Goal: Task Accomplishment & Management: Manage account settings

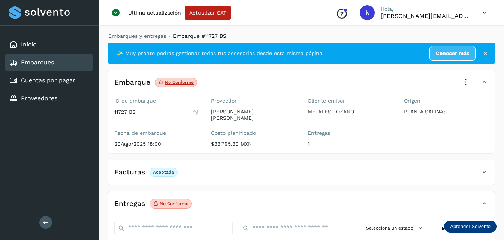
scroll to position [123, 0]
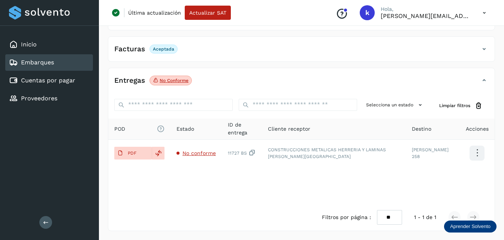
click at [36, 61] on link "Embarques" at bounding box center [37, 62] width 33 height 7
select select "**"
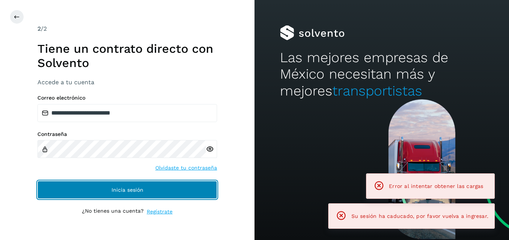
click at [114, 186] on button "Inicia sesión" at bounding box center [127, 190] width 180 height 18
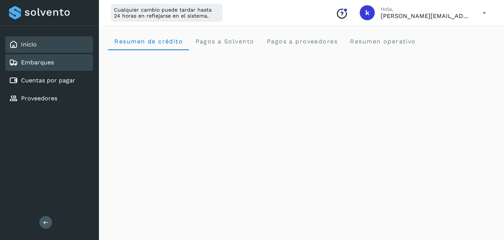
click at [51, 63] on link "Embarques" at bounding box center [37, 62] width 33 height 7
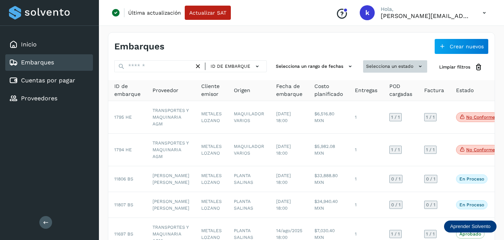
click at [386, 65] on button "Selecciona un estado" at bounding box center [395, 66] width 64 height 12
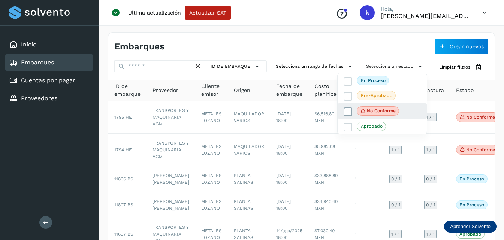
click at [382, 116] on span "No conforme" at bounding box center [378, 111] width 42 height 10
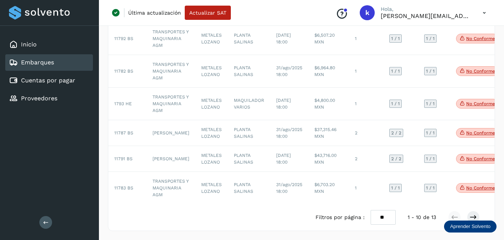
scroll to position [228, 0]
click at [377, 219] on div at bounding box center [252, 120] width 504 height 240
click at [381, 216] on select "** ** **" at bounding box center [382, 217] width 25 height 15
select select "**"
click at [370, 210] on select "** ** **" at bounding box center [382, 217] width 25 height 15
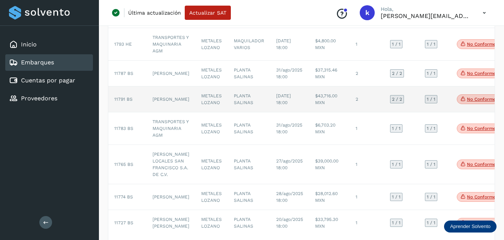
scroll to position [339, 0]
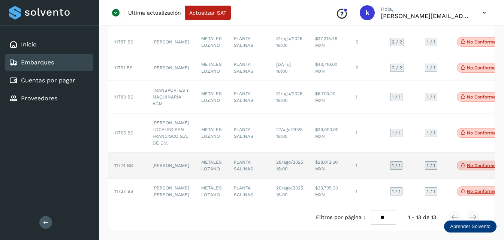
click at [166, 153] on td "[PERSON_NAME]" at bounding box center [170, 166] width 49 height 26
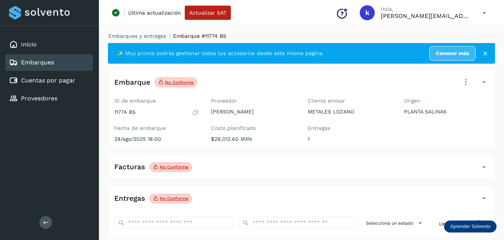
click at [466, 79] on icon at bounding box center [465, 82] width 16 height 16
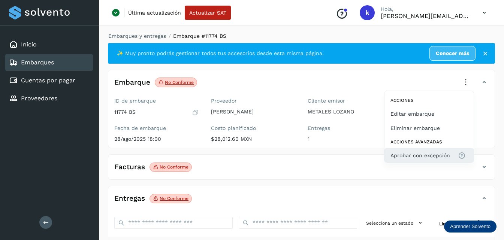
click at [412, 159] on span "Aprobar con excepción" at bounding box center [420, 155] width 60 height 8
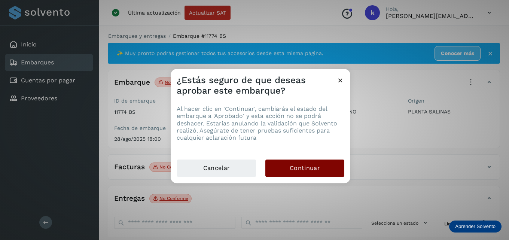
click at [303, 168] on span "Continuar" at bounding box center [305, 168] width 30 height 8
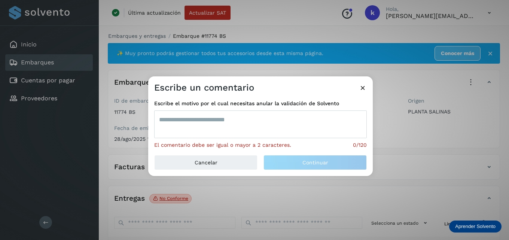
click at [205, 130] on textarea at bounding box center [260, 124] width 213 height 28
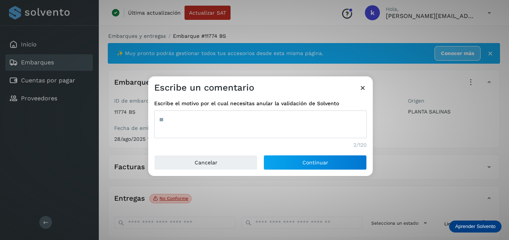
type textarea "*"
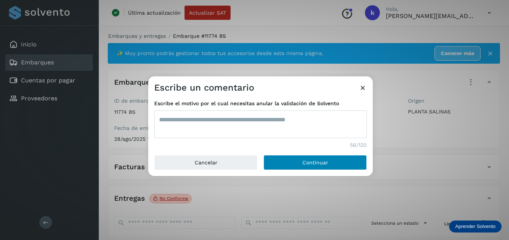
type textarea "**********"
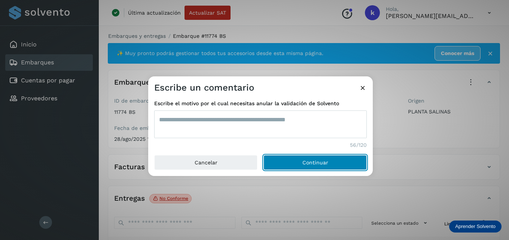
click at [300, 166] on button "Continuar" at bounding box center [315, 162] width 103 height 15
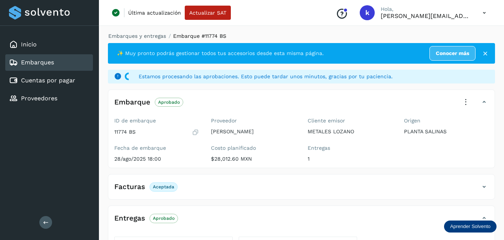
select select "**"
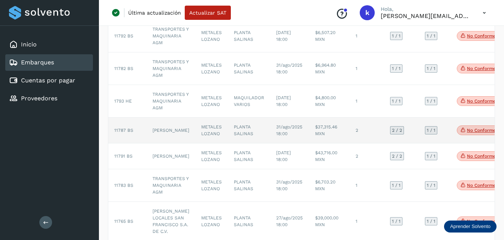
scroll to position [225, 0]
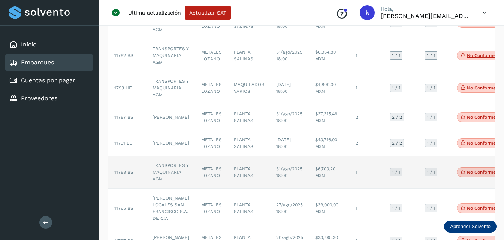
click at [166, 187] on td "TRANSPORTES Y MAQUINARIA AGM" at bounding box center [170, 172] width 49 height 33
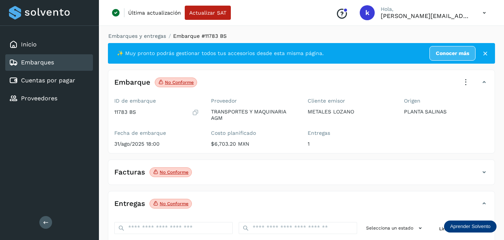
click at [464, 77] on icon at bounding box center [465, 82] width 16 height 16
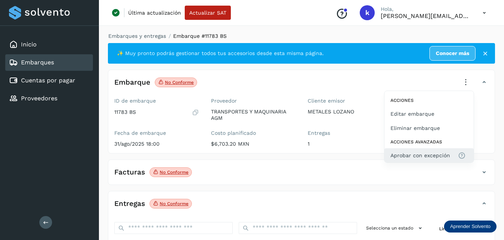
click at [408, 157] on span "Aprobar con excepción" at bounding box center [420, 155] width 60 height 8
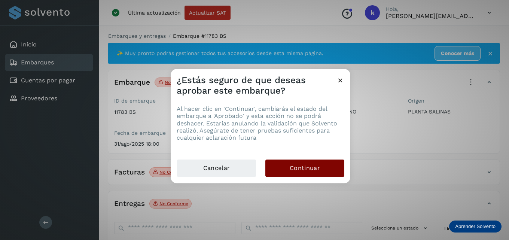
click at [281, 169] on button "Continuar" at bounding box center [305, 168] width 79 height 17
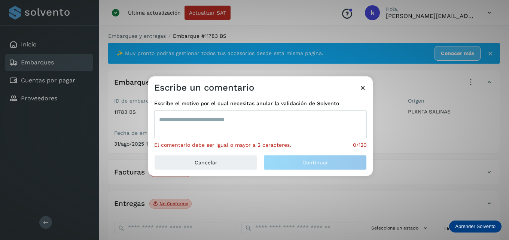
click at [224, 123] on textarea at bounding box center [260, 124] width 213 height 28
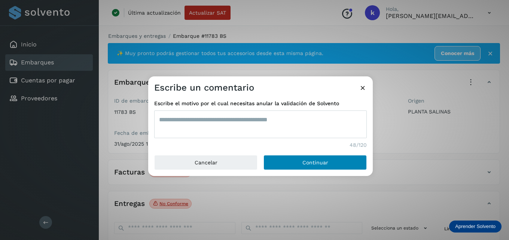
type textarea "**********"
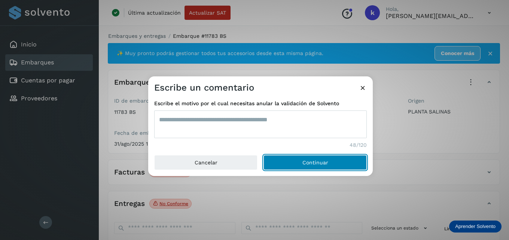
click at [306, 160] on span "Continuar" at bounding box center [316, 162] width 26 height 5
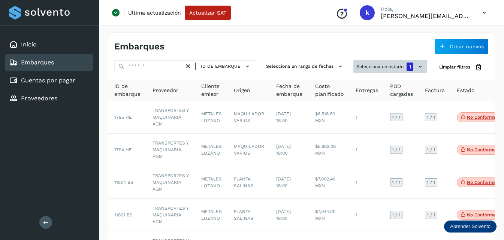
click at [380, 68] on button "Selecciona un estado 1" at bounding box center [390, 66] width 74 height 13
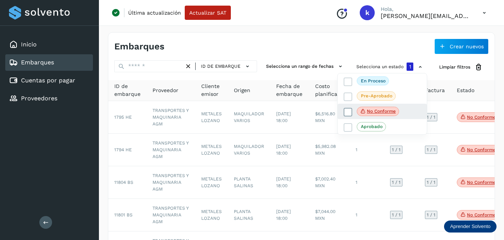
click at [346, 110] on icon at bounding box center [347, 111] width 7 height 7
select select "**"
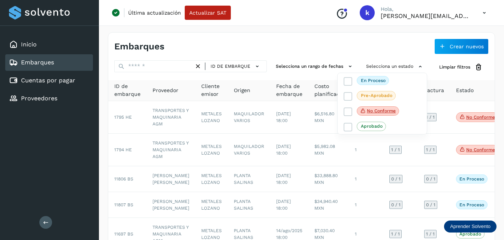
click at [376, 67] on div at bounding box center [252, 120] width 504 height 240
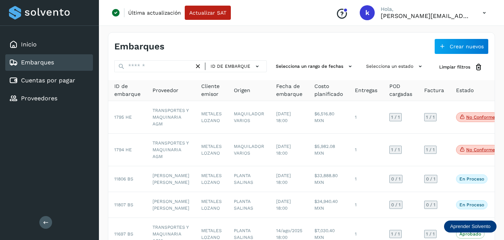
click at [376, 67] on button "Selecciona un estado" at bounding box center [395, 66] width 64 height 12
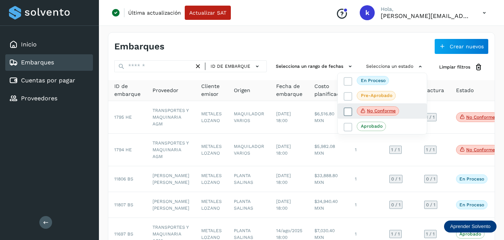
drag, startPoint x: 364, startPoint y: 108, endPoint x: 359, endPoint y: 106, distance: 5.4
click at [364, 108] on icon at bounding box center [363, 110] width 6 height 7
click at [308, 50] on div at bounding box center [252, 120] width 504 height 240
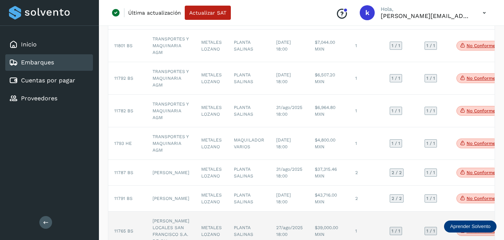
scroll to position [187, 0]
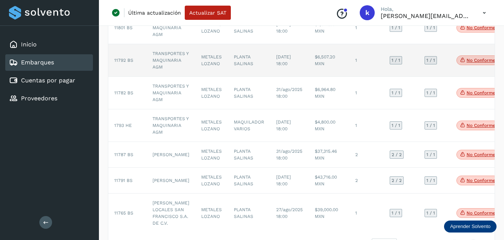
click at [124, 60] on span "11792 BS" at bounding box center [123, 60] width 19 height 5
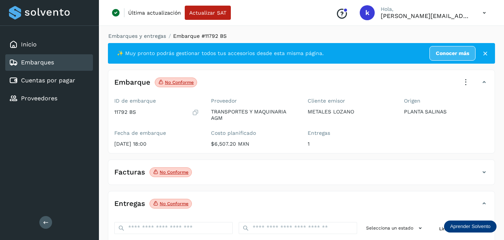
click at [469, 80] on icon at bounding box center [465, 82] width 16 height 16
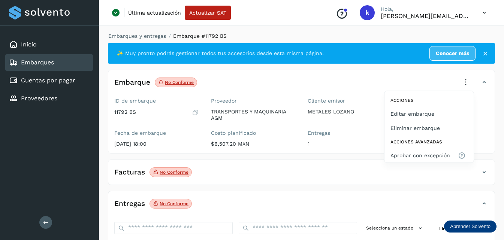
click at [465, 80] on div at bounding box center [252, 120] width 504 height 240
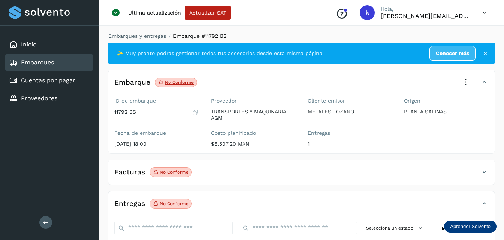
click at [469, 81] on icon at bounding box center [465, 82] width 16 height 16
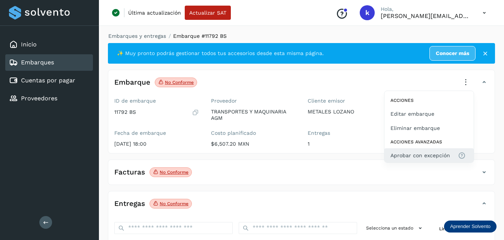
click at [414, 154] on span "Aprobar con excepción" at bounding box center [420, 155] width 60 height 8
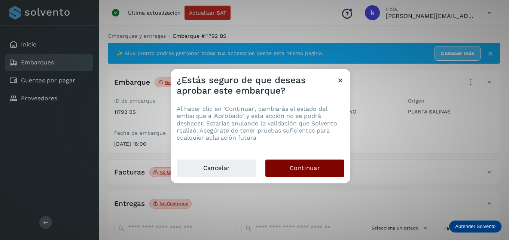
click at [290, 168] on span "Continuar" at bounding box center [305, 168] width 30 height 8
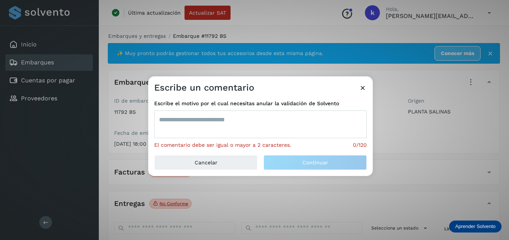
click at [235, 116] on textarea at bounding box center [260, 124] width 213 height 28
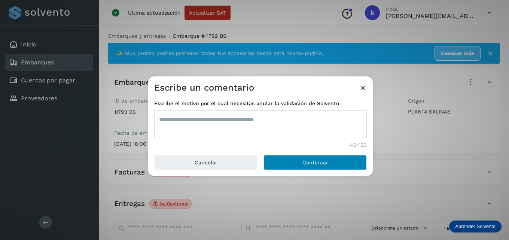
type textarea "**********"
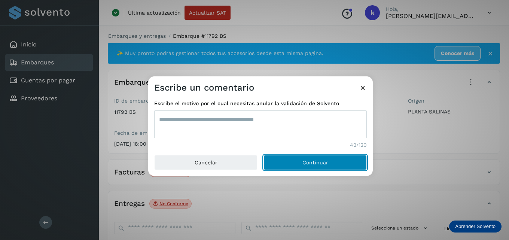
click at [298, 165] on button "Continuar" at bounding box center [315, 162] width 103 height 15
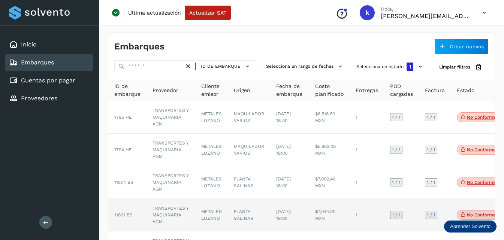
click at [119, 216] on span "11801 BS" at bounding box center [123, 214] width 18 height 5
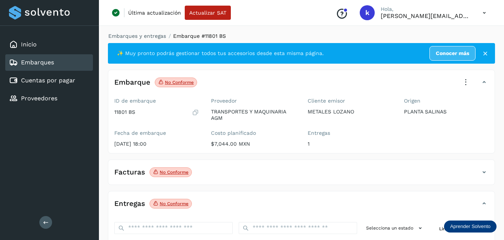
click at [466, 83] on icon at bounding box center [465, 82] width 16 height 16
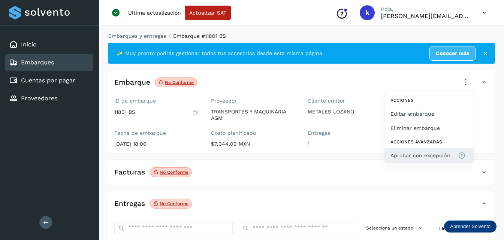
click at [407, 157] on span "Aprobar con excepción" at bounding box center [420, 155] width 60 height 8
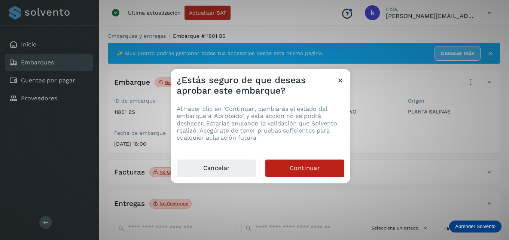
click at [289, 178] on div "Cancelar Continuar" at bounding box center [261, 171] width 180 height 24
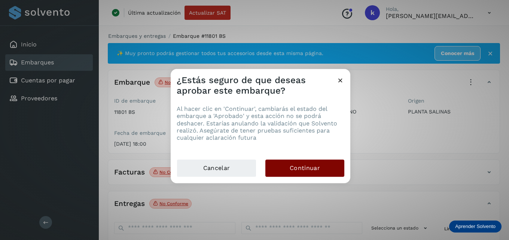
click at [289, 172] on button "Continuar" at bounding box center [305, 168] width 79 height 17
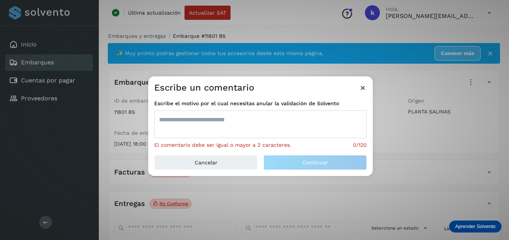
click at [221, 118] on textarea at bounding box center [260, 124] width 213 height 28
type textarea "*"
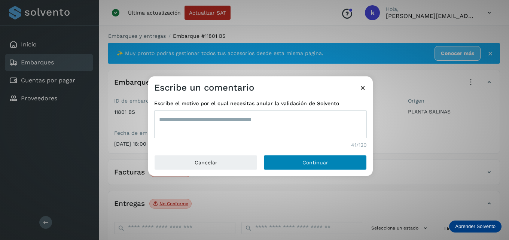
type textarea "**********"
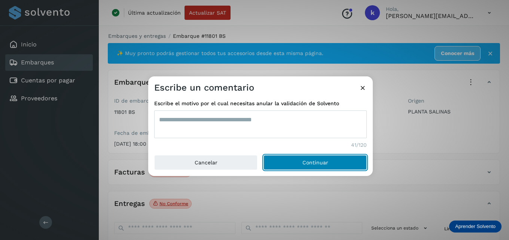
click at [297, 165] on button "Continuar" at bounding box center [315, 162] width 103 height 15
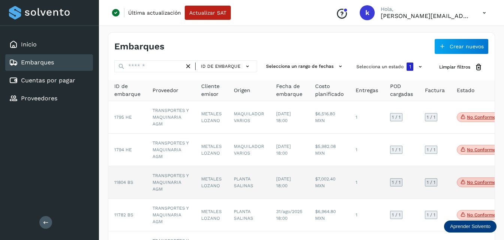
click at [122, 180] on span "11804 BS" at bounding box center [123, 182] width 19 height 5
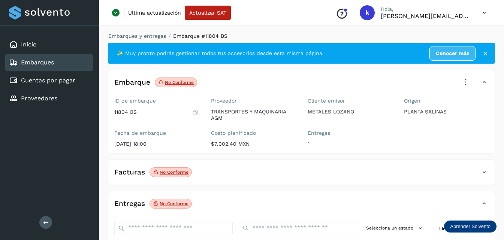
click at [466, 77] on icon at bounding box center [465, 82] width 16 height 16
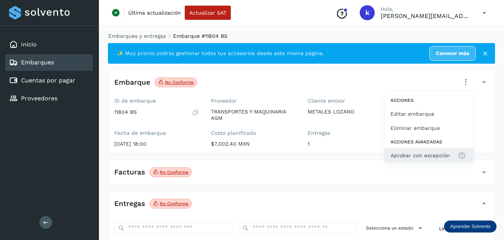
click at [400, 159] on span "Aprobar con excepción" at bounding box center [420, 155] width 60 height 8
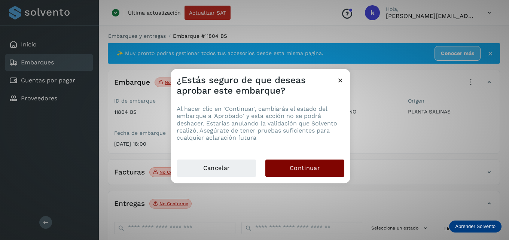
click at [275, 167] on button "Continuar" at bounding box center [305, 168] width 79 height 17
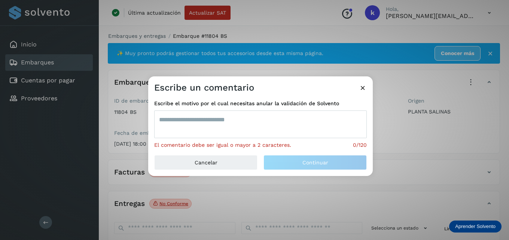
click at [198, 110] on div "Escribe el motivo por el cual necesitas anular la validación de Solvento El com…" at bounding box center [260, 124] width 213 height 49
drag, startPoint x: 196, startPoint y: 121, endPoint x: 184, endPoint y: 105, distance: 19.3
click at [194, 119] on textarea at bounding box center [260, 124] width 213 height 28
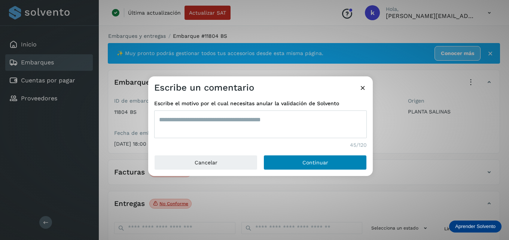
type textarea "**********"
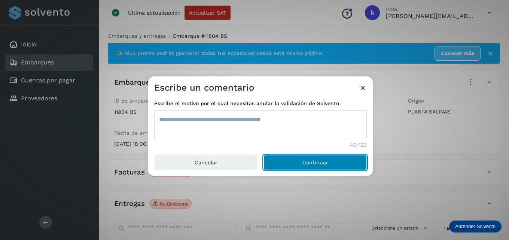
click at [291, 164] on button "Continuar" at bounding box center [315, 162] width 103 height 15
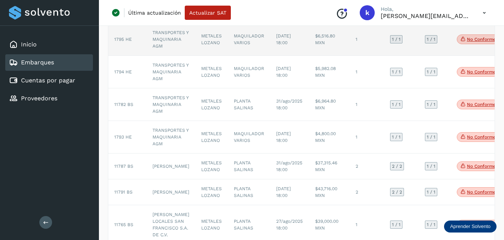
scroll to position [27, 0]
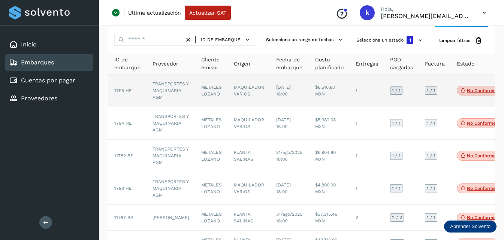
click at [171, 88] on td "TRANSPORTES Y MAQUINARIA AGM" at bounding box center [170, 91] width 49 height 33
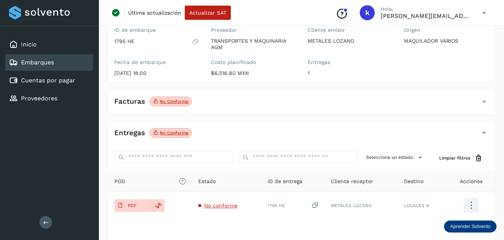
scroll to position [123, 0]
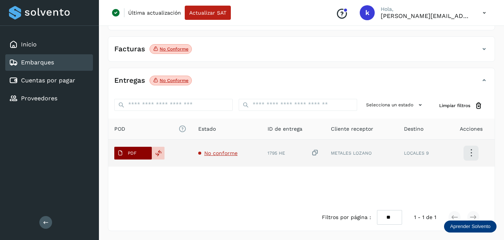
click at [146, 158] on button "PDF" at bounding box center [132, 153] width 37 height 13
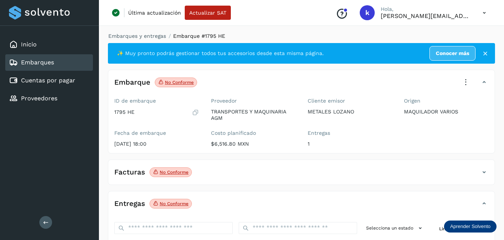
click at [465, 81] on icon at bounding box center [465, 82] width 16 height 16
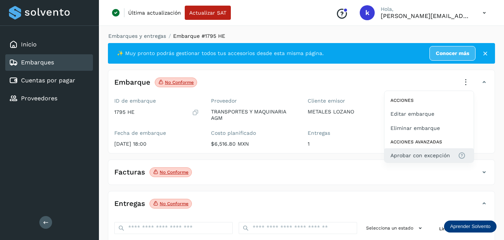
click at [411, 153] on span "Aprobar con excepción" at bounding box center [420, 155] width 60 height 8
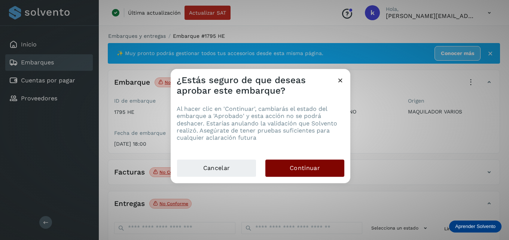
click at [286, 163] on button "Continuar" at bounding box center [305, 168] width 79 height 17
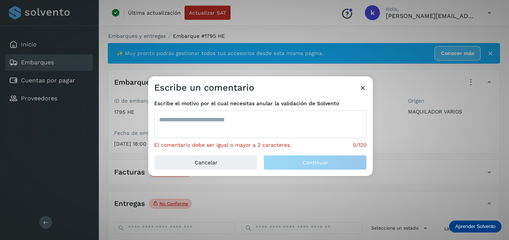
click at [205, 124] on textarea at bounding box center [260, 124] width 213 height 28
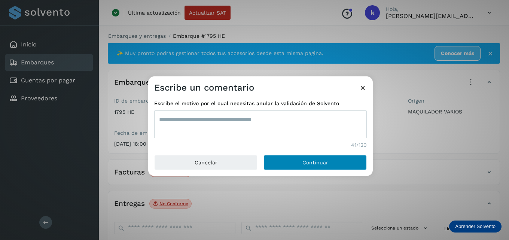
type textarea "**********"
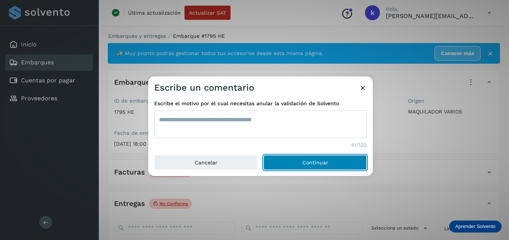
click at [286, 160] on button "Continuar" at bounding box center [315, 162] width 103 height 15
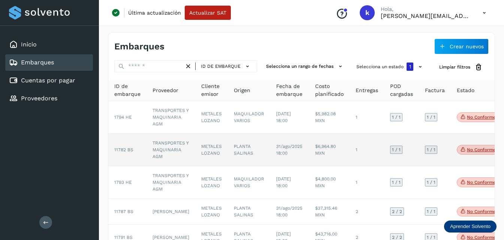
click at [122, 147] on span "11782 BS" at bounding box center [123, 149] width 19 height 5
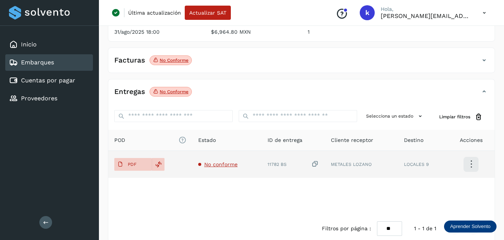
scroll to position [112, 0]
click at [134, 163] on p "PDF" at bounding box center [132, 163] width 9 height 5
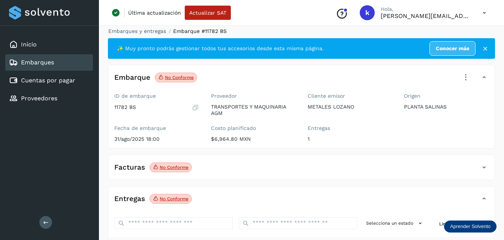
scroll to position [0, 0]
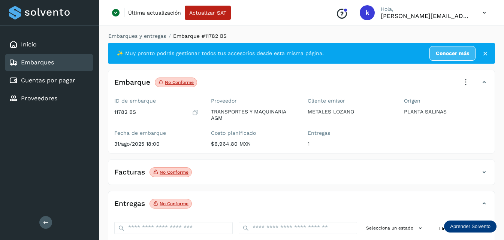
click at [461, 84] on icon at bounding box center [465, 82] width 16 height 16
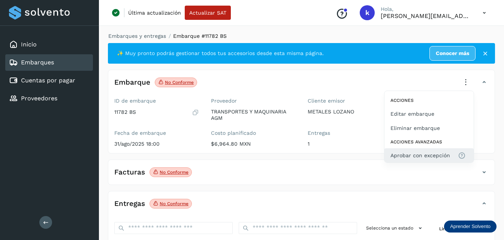
click at [412, 154] on span "Aprobar con excepción" at bounding box center [420, 155] width 60 height 8
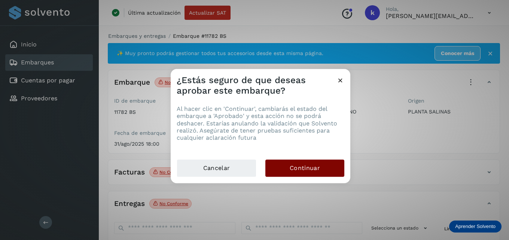
click at [284, 173] on button "Continuar" at bounding box center [305, 168] width 79 height 17
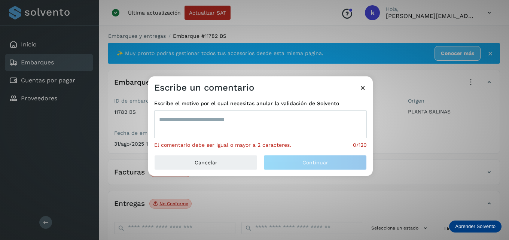
click at [236, 121] on textarea at bounding box center [260, 124] width 213 height 28
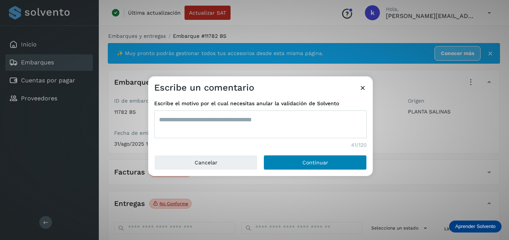
type textarea "**********"
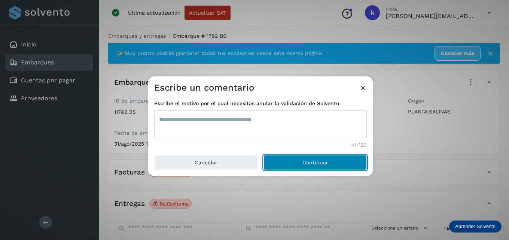
click at [299, 162] on button "Continuar" at bounding box center [315, 162] width 103 height 15
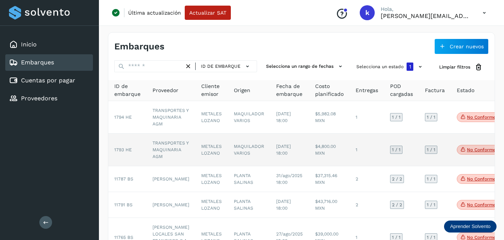
click at [158, 149] on td "TRANSPORTES Y MAQUINARIA AGM" at bounding box center [170, 150] width 49 height 33
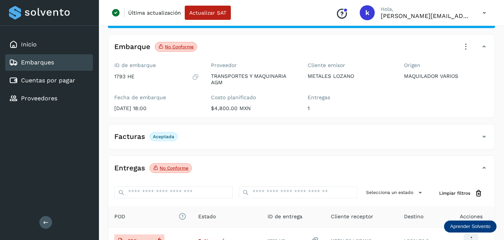
scroll to position [112, 0]
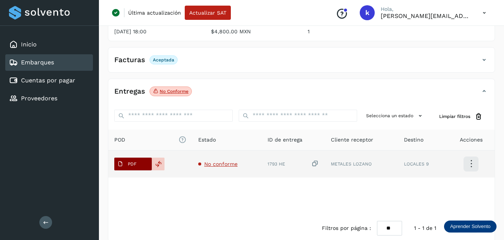
click at [138, 164] on span "PDF" at bounding box center [126, 164] width 25 height 12
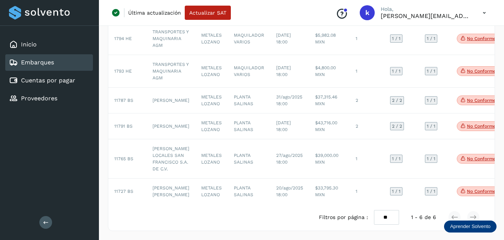
scroll to position [74, 0]
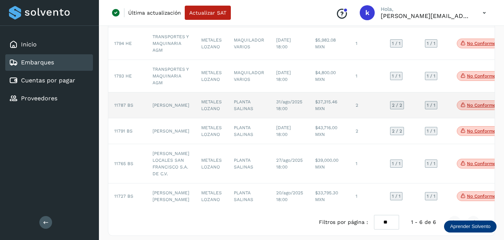
click at [121, 108] on span "11787 BS" at bounding box center [123, 105] width 19 height 5
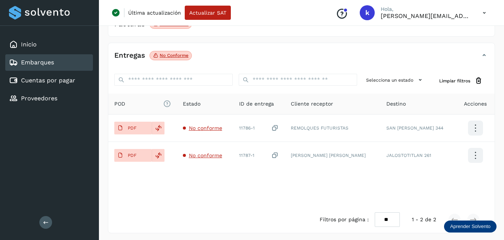
scroll to position [145, 0]
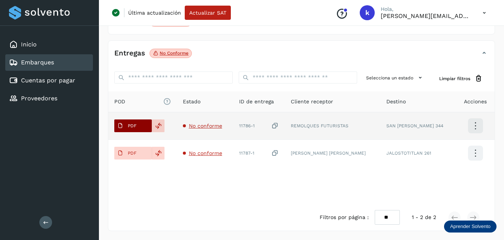
click at [127, 125] on span "PDF" at bounding box center [126, 126] width 25 height 12
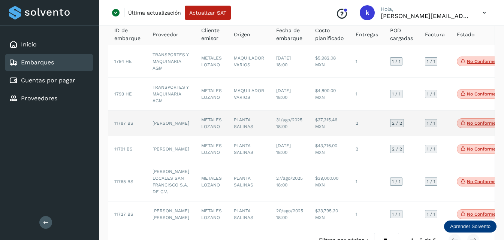
scroll to position [37, 0]
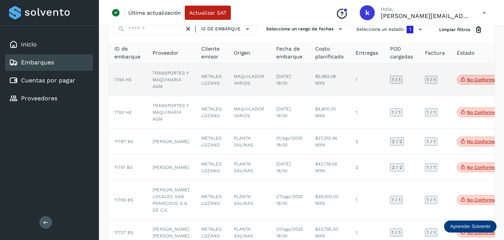
click at [167, 79] on td "TRANSPORTES Y MAQUINARIA AGM" at bounding box center [170, 80] width 49 height 33
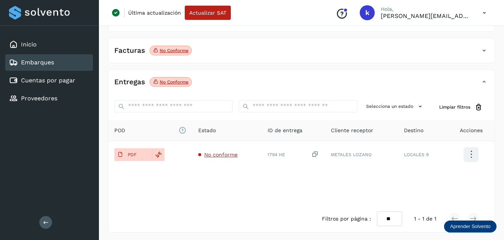
scroll to position [123, 0]
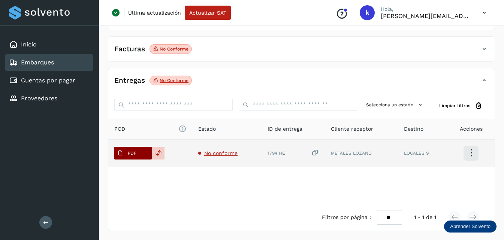
click at [139, 151] on span "PDF" at bounding box center [126, 153] width 25 height 12
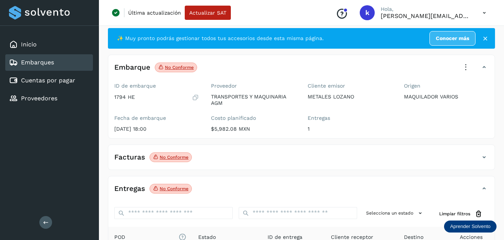
scroll to position [11, 0]
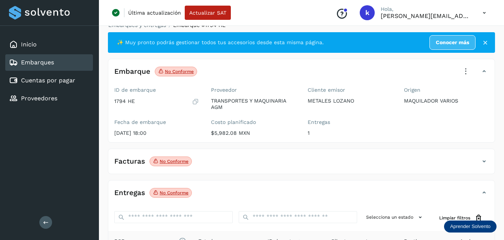
click at [467, 71] on icon at bounding box center [465, 71] width 16 height 16
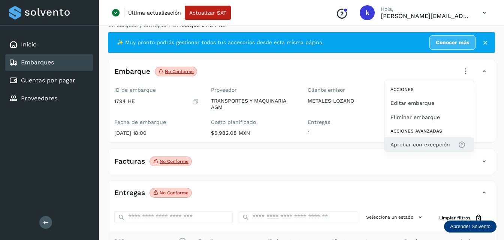
click at [417, 142] on span "Aprobar con excepción" at bounding box center [420, 144] width 60 height 8
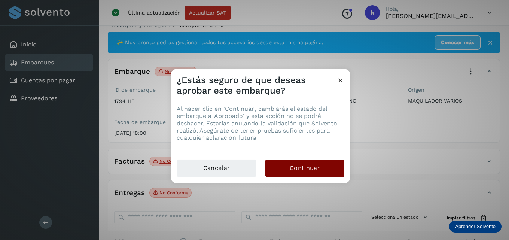
click at [289, 167] on button "Continuar" at bounding box center [305, 168] width 79 height 17
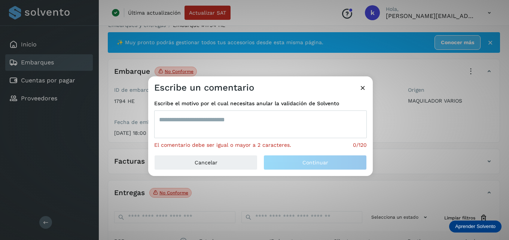
click at [266, 120] on textarea at bounding box center [260, 124] width 213 height 28
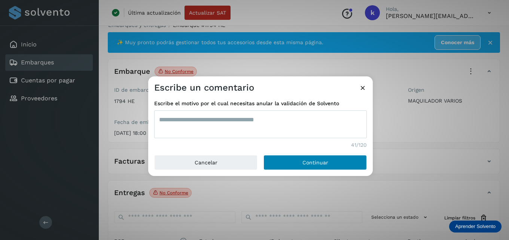
type textarea "**********"
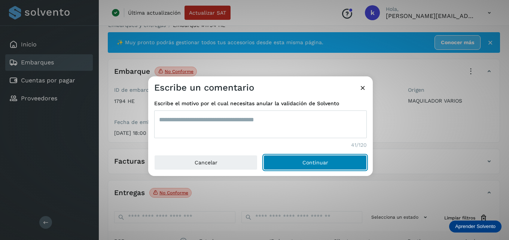
click at [308, 160] on span "Continuar" at bounding box center [316, 162] width 26 height 5
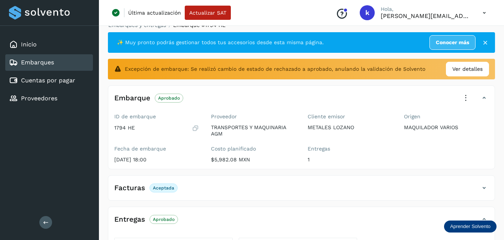
click at [46, 69] on div "Embarques" at bounding box center [49, 62] width 88 height 16
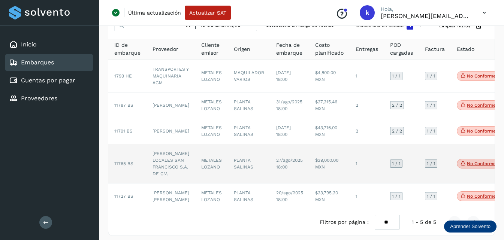
scroll to position [79, 0]
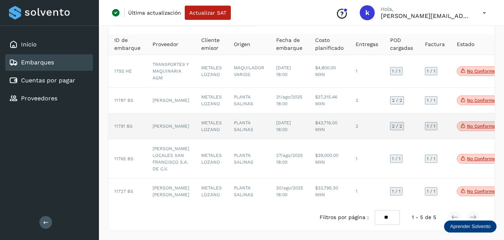
click at [155, 113] on td "[PERSON_NAME]" at bounding box center [170, 126] width 49 height 26
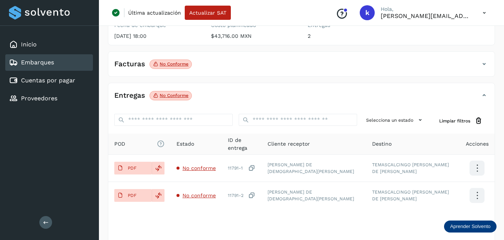
scroll to position [116, 0]
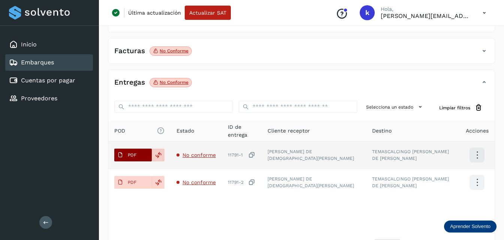
click at [129, 158] on p "PDF" at bounding box center [132, 154] width 9 height 5
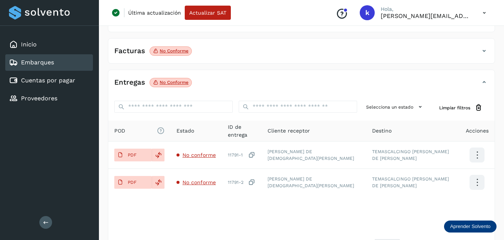
click at [56, 64] on div "Embarques" at bounding box center [49, 62] width 88 height 16
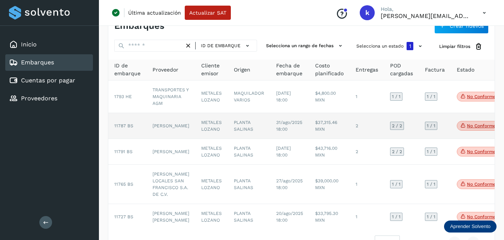
scroll to position [37, 0]
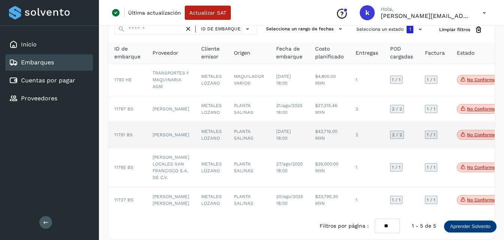
click at [168, 146] on td "[PERSON_NAME]" at bounding box center [170, 135] width 49 height 26
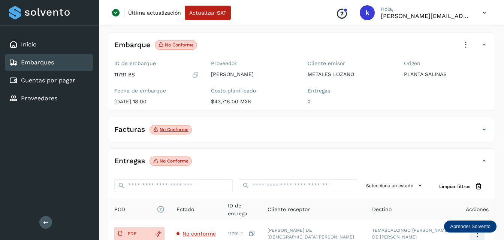
click at [464, 44] on icon at bounding box center [465, 45] width 16 height 16
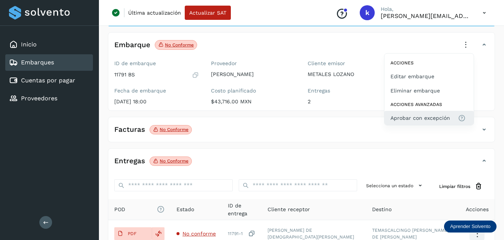
click at [409, 115] on span "Aprobar con excepción" at bounding box center [420, 118] width 60 height 8
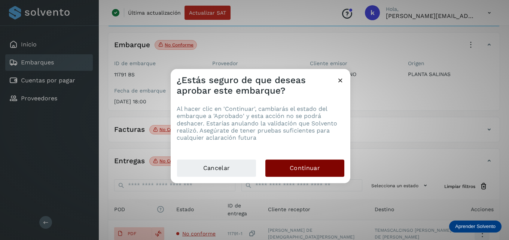
click at [287, 170] on button "Continuar" at bounding box center [305, 168] width 79 height 17
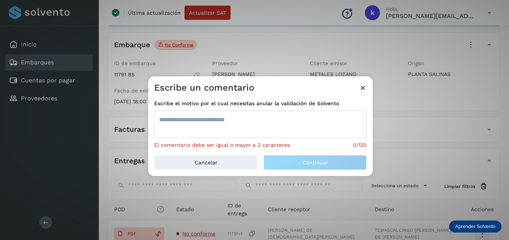
click at [244, 123] on textarea at bounding box center [260, 124] width 213 height 28
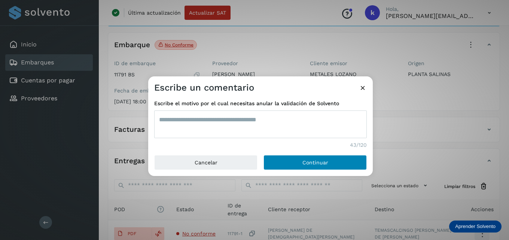
type textarea "**********"
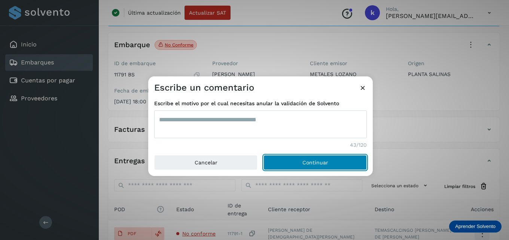
click at [309, 167] on button "Continuar" at bounding box center [315, 162] width 103 height 15
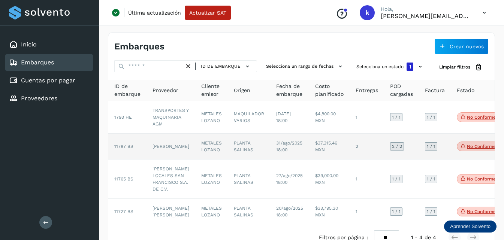
click at [158, 146] on td "[PERSON_NAME]" at bounding box center [170, 147] width 49 height 26
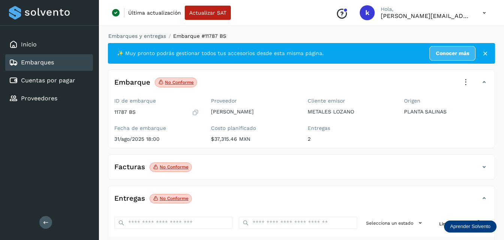
click at [467, 84] on icon at bounding box center [465, 82] width 16 height 16
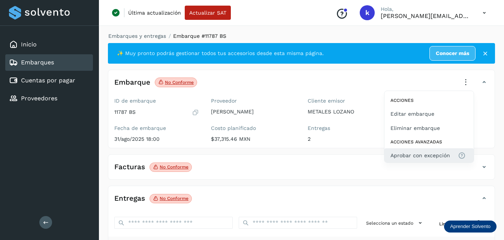
click at [406, 158] on span "Aprobar con excepción" at bounding box center [420, 155] width 60 height 8
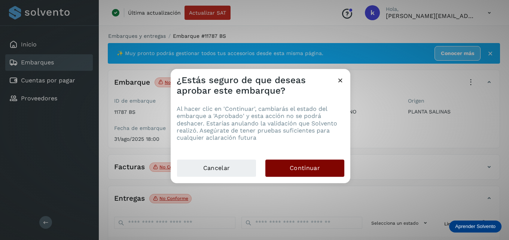
click at [284, 162] on button "Continuar" at bounding box center [305, 168] width 79 height 17
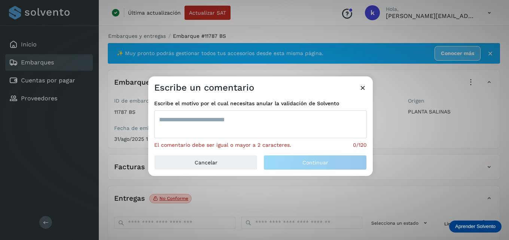
click at [233, 120] on textarea at bounding box center [260, 124] width 213 height 28
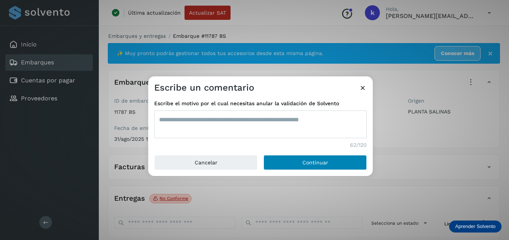
type textarea "**********"
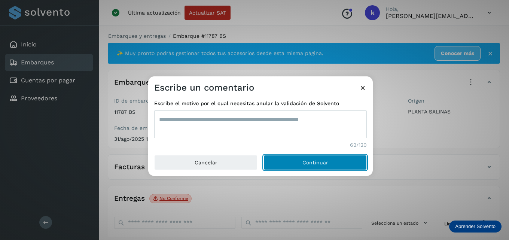
click at [293, 161] on button "Continuar" at bounding box center [315, 162] width 103 height 15
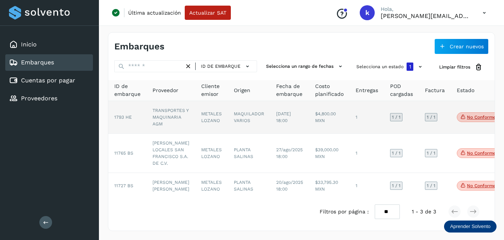
click at [164, 118] on td "TRANSPORTES Y MAQUINARIA AGM" at bounding box center [170, 117] width 49 height 33
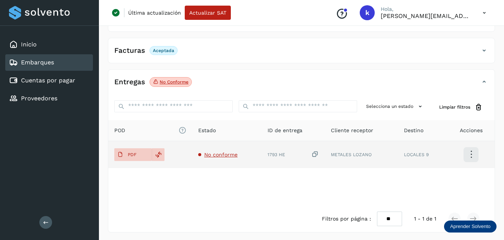
scroll to position [123, 0]
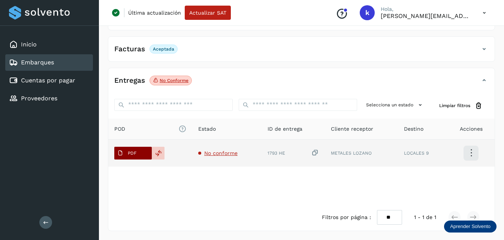
click at [140, 155] on button "PDF" at bounding box center [132, 153] width 37 height 13
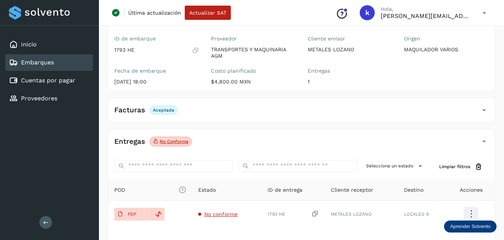
scroll to position [0, 0]
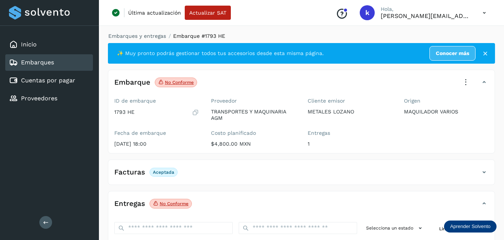
click at [467, 81] on icon at bounding box center [465, 82] width 16 height 16
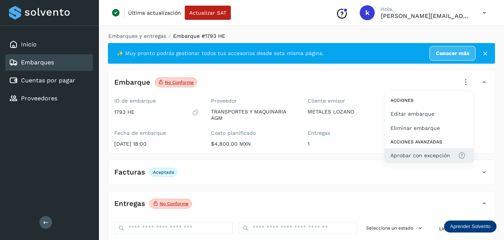
click at [417, 155] on span "Aprobar con excepción" at bounding box center [420, 155] width 60 height 8
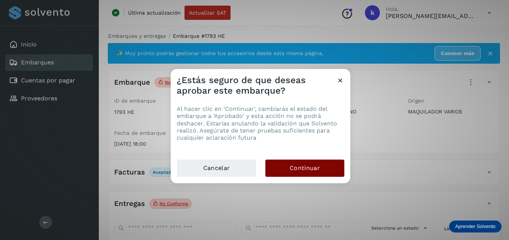
click at [308, 165] on span "Continuar" at bounding box center [305, 168] width 30 height 8
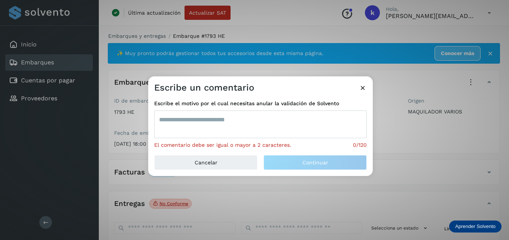
click at [231, 123] on textarea at bounding box center [260, 124] width 213 height 28
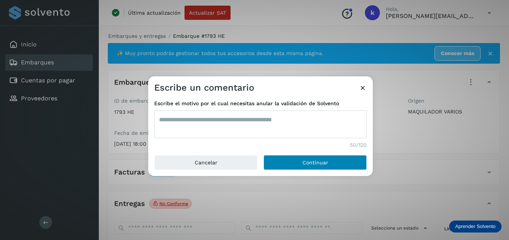
type textarea "**********"
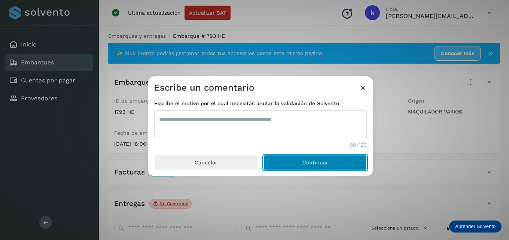
click at [287, 159] on button "Continuar" at bounding box center [315, 162] width 103 height 15
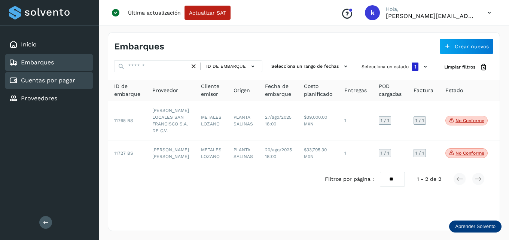
click at [37, 79] on link "Cuentas por pagar" at bounding box center [48, 80] width 54 height 7
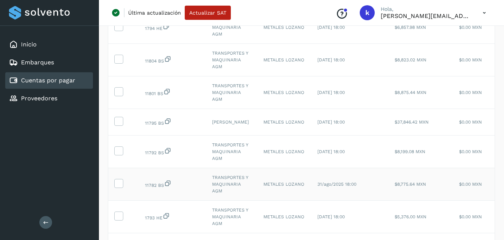
scroll to position [247, 0]
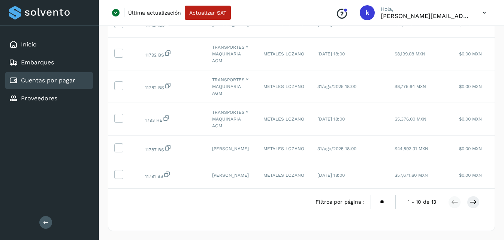
click at [382, 207] on select "** ** **" at bounding box center [382, 202] width 25 height 15
select select "**"
click at [370, 195] on select "** ** **" at bounding box center [382, 202] width 25 height 15
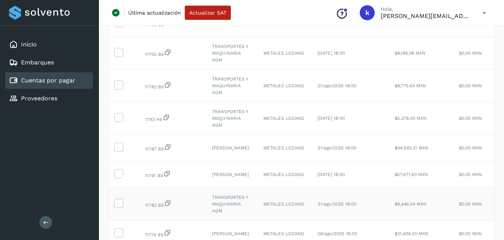
scroll to position [225, 0]
click at [120, 176] on icon at bounding box center [119, 173] width 8 height 8
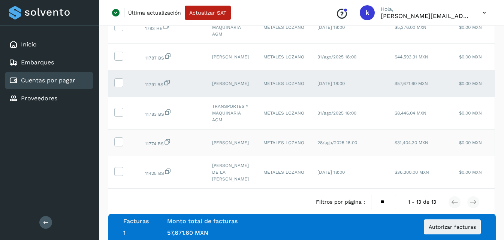
scroll to position [337, 0]
click at [116, 139] on icon at bounding box center [119, 141] width 8 height 8
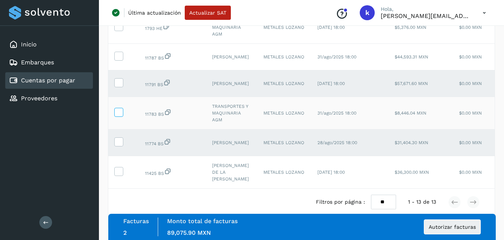
click at [119, 110] on icon at bounding box center [119, 112] width 8 height 8
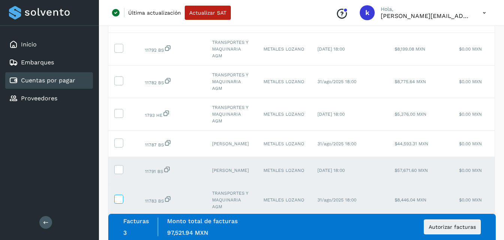
scroll to position [225, 0]
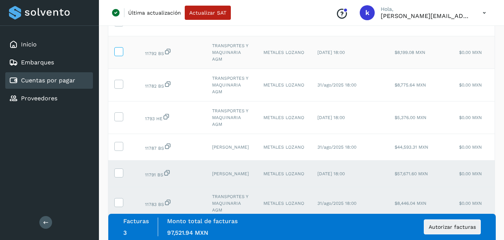
click at [118, 55] on icon at bounding box center [119, 51] width 8 height 8
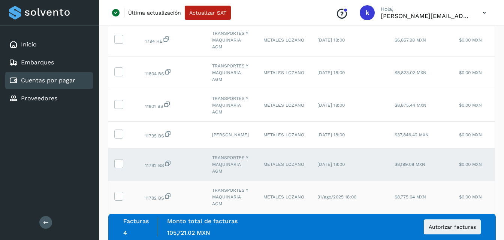
scroll to position [112, 0]
click at [118, 105] on icon at bounding box center [119, 104] width 8 height 8
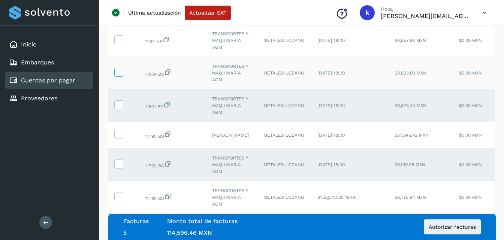
click at [121, 74] on icon at bounding box center [119, 72] width 8 height 8
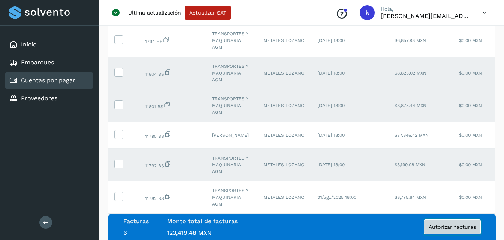
click at [436, 228] on span "Autorizar facturas" at bounding box center [451, 226] width 47 height 5
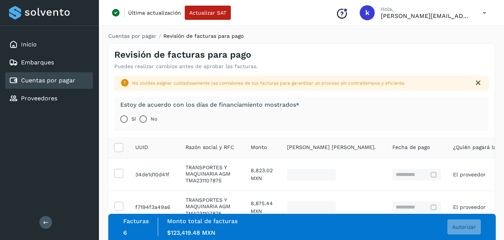
scroll to position [37, 0]
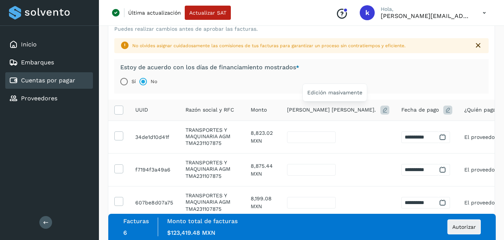
click at [380, 110] on icon at bounding box center [384, 110] width 9 height 9
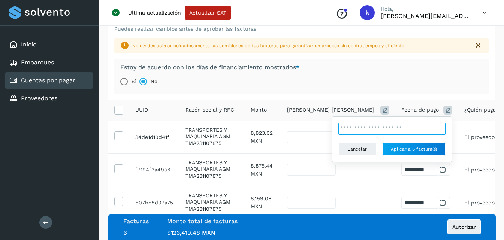
click at [440, 131] on input "**" at bounding box center [391, 129] width 107 height 12
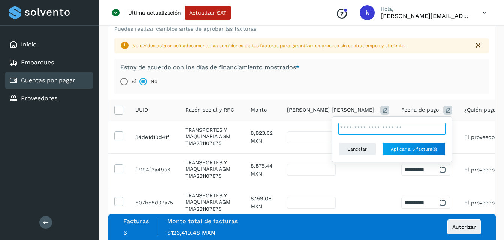
click at [440, 131] on input "**" at bounding box center [391, 129] width 107 height 12
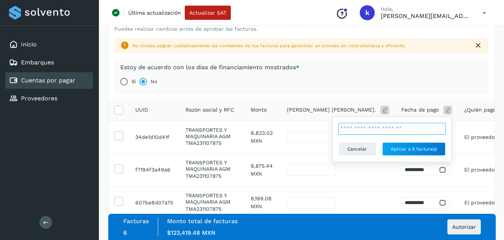
click at [440, 130] on input "**" at bounding box center [391, 129] width 107 height 12
click at [439, 128] on input "**" at bounding box center [391, 129] width 107 height 12
click at [439, 129] on input "*" at bounding box center [391, 129] width 107 height 12
type input "*"
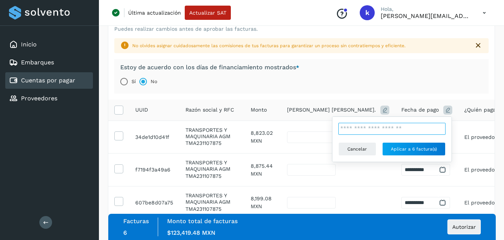
click at [439, 127] on input "*" at bounding box center [391, 129] width 107 height 12
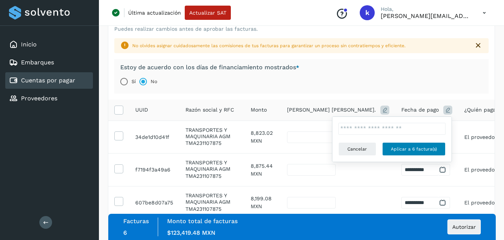
click at [402, 148] on span "Aplicar a 6 factura(s)" at bounding box center [414, 149] width 46 height 7
type input "*"
type input "**********"
type input "*"
type input "**********"
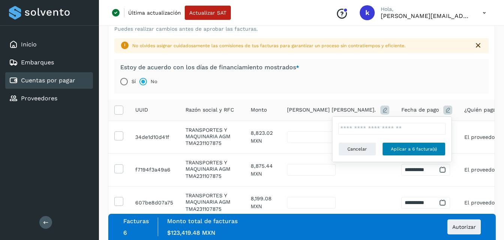
type input "*"
type input "**********"
type input "*"
type input "**********"
type input "*"
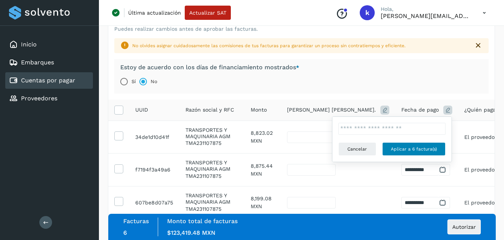
type input "**********"
type input "*"
type input "**********"
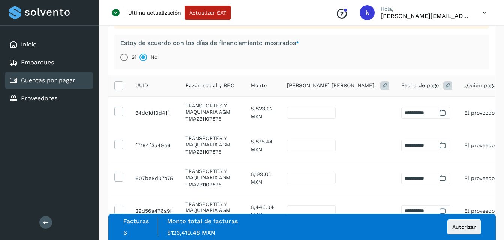
scroll to position [75, 0]
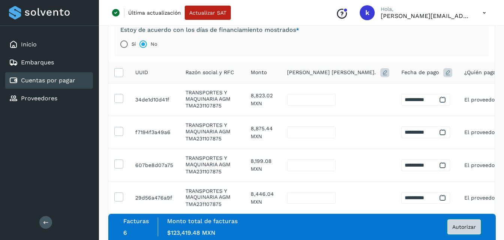
click at [461, 232] on button "Autorizar" at bounding box center [463, 226] width 33 height 15
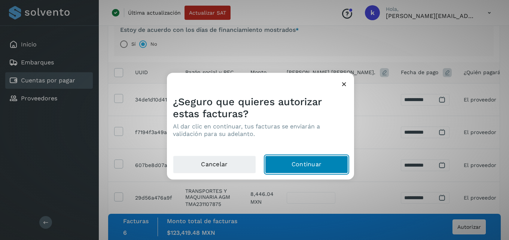
click at [312, 166] on button "Continuar" at bounding box center [306, 164] width 83 height 18
